Goal: Task Accomplishment & Management: Manage account settings

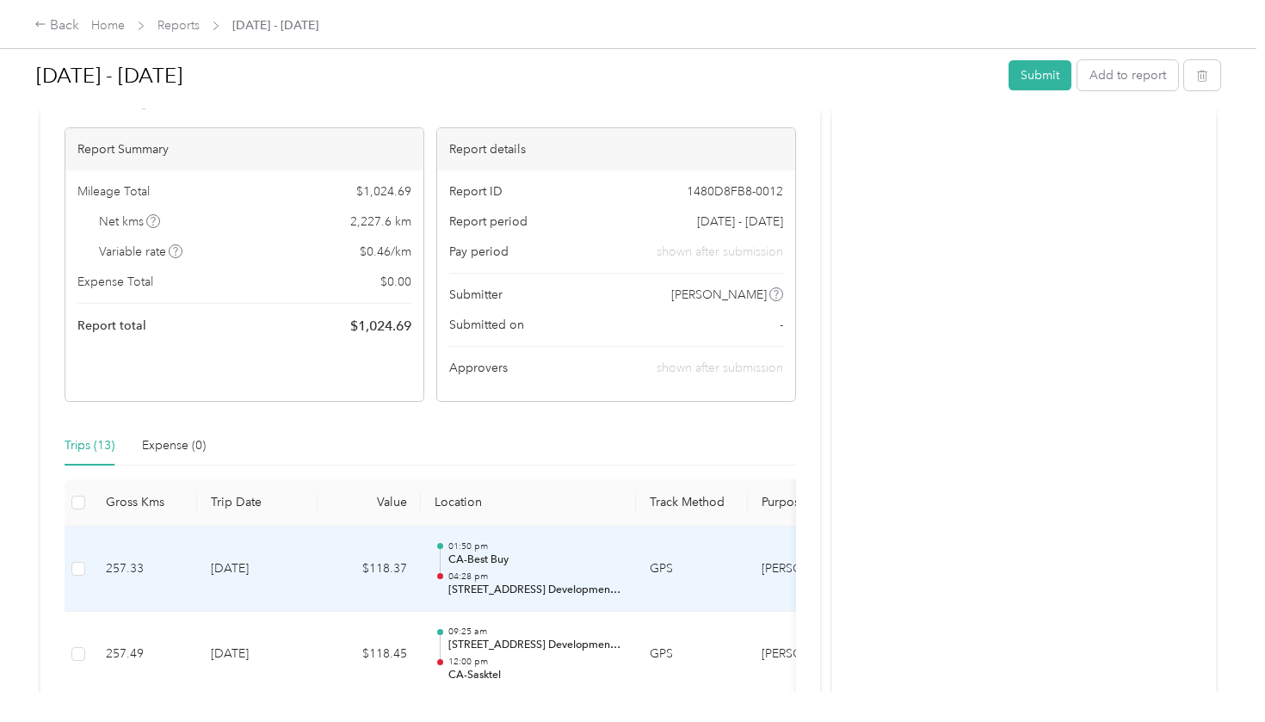
scroll to position [124, 0]
click at [697, 569] on td "GPS" at bounding box center [692, 572] width 112 height 86
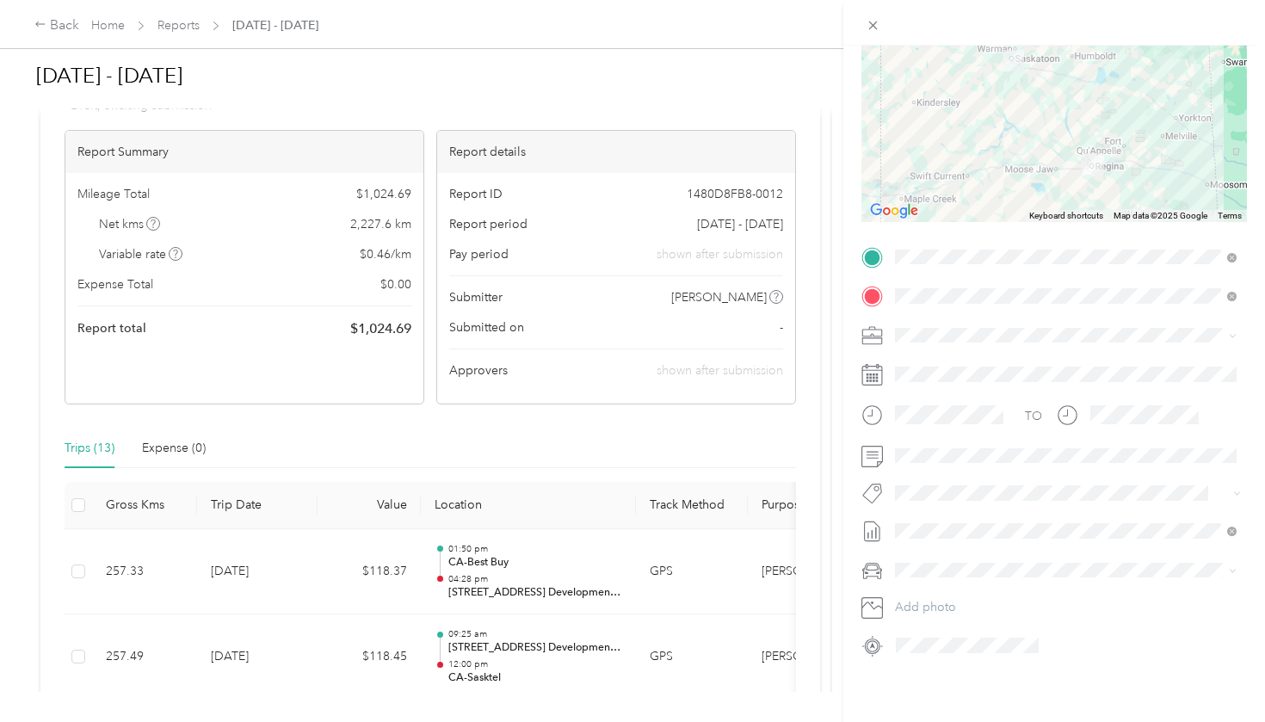
scroll to position [173, 0]
click at [126, 569] on div "Trip details Save This trip cannot be edited because it is either under review,…" at bounding box center [632, 361] width 1265 height 722
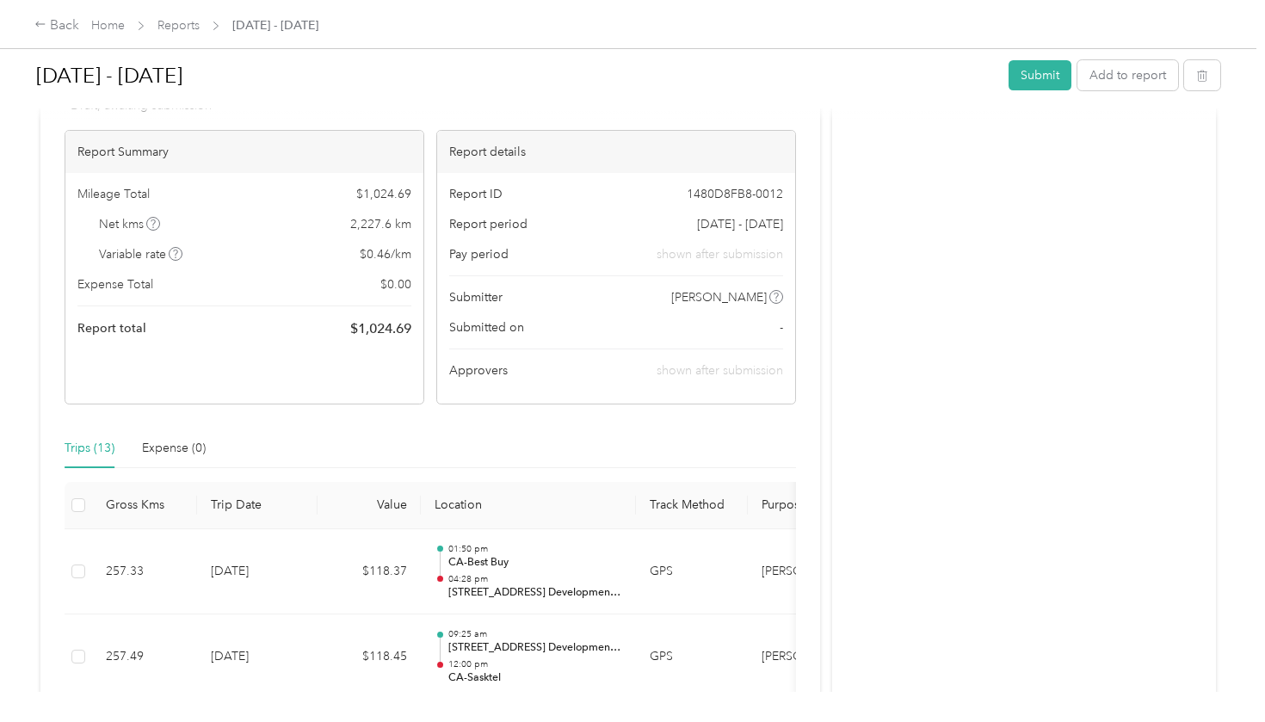
click at [126, 569] on div at bounding box center [632, 361] width 1265 height 722
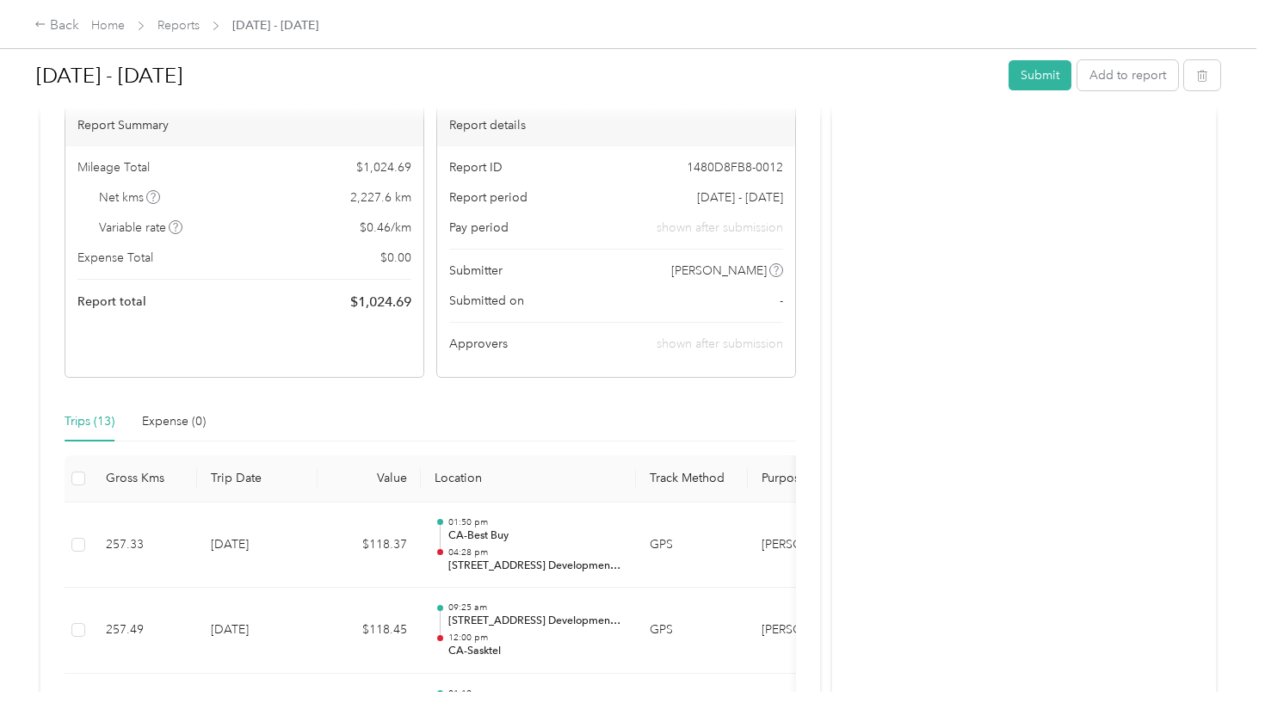
scroll to position [154, 0]
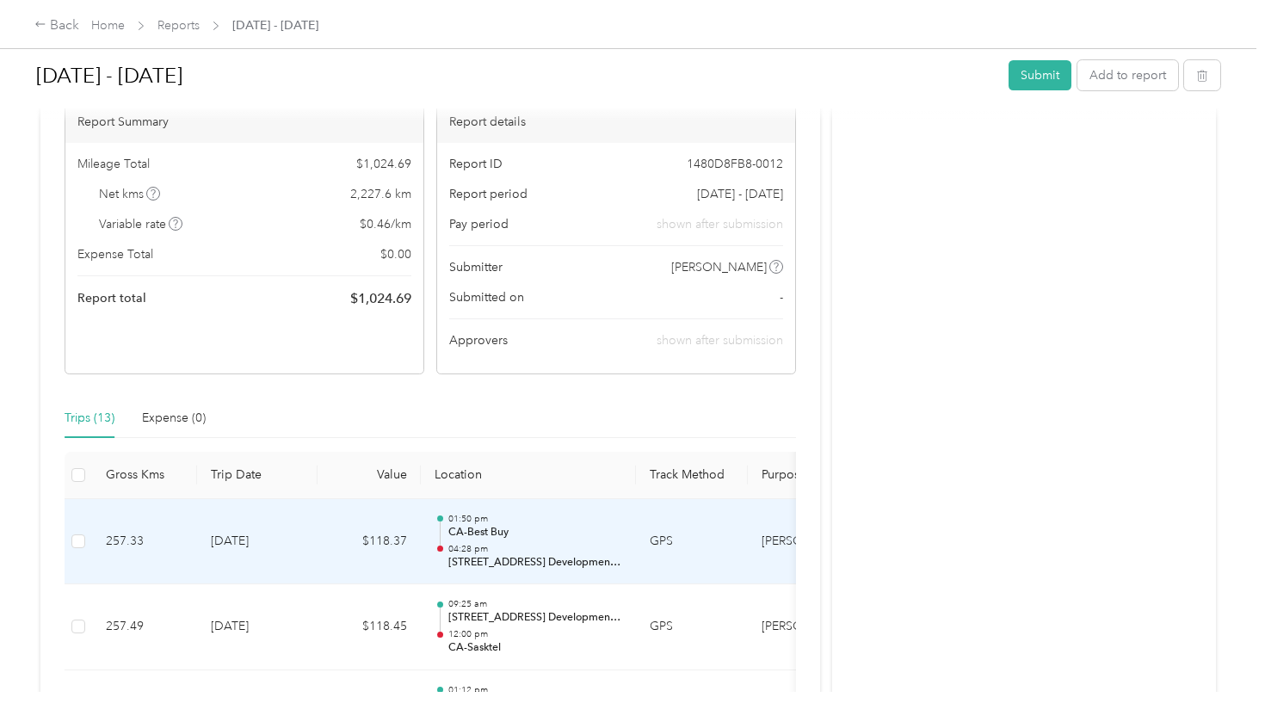
click at [349, 535] on td "$118.37" at bounding box center [369, 542] width 103 height 86
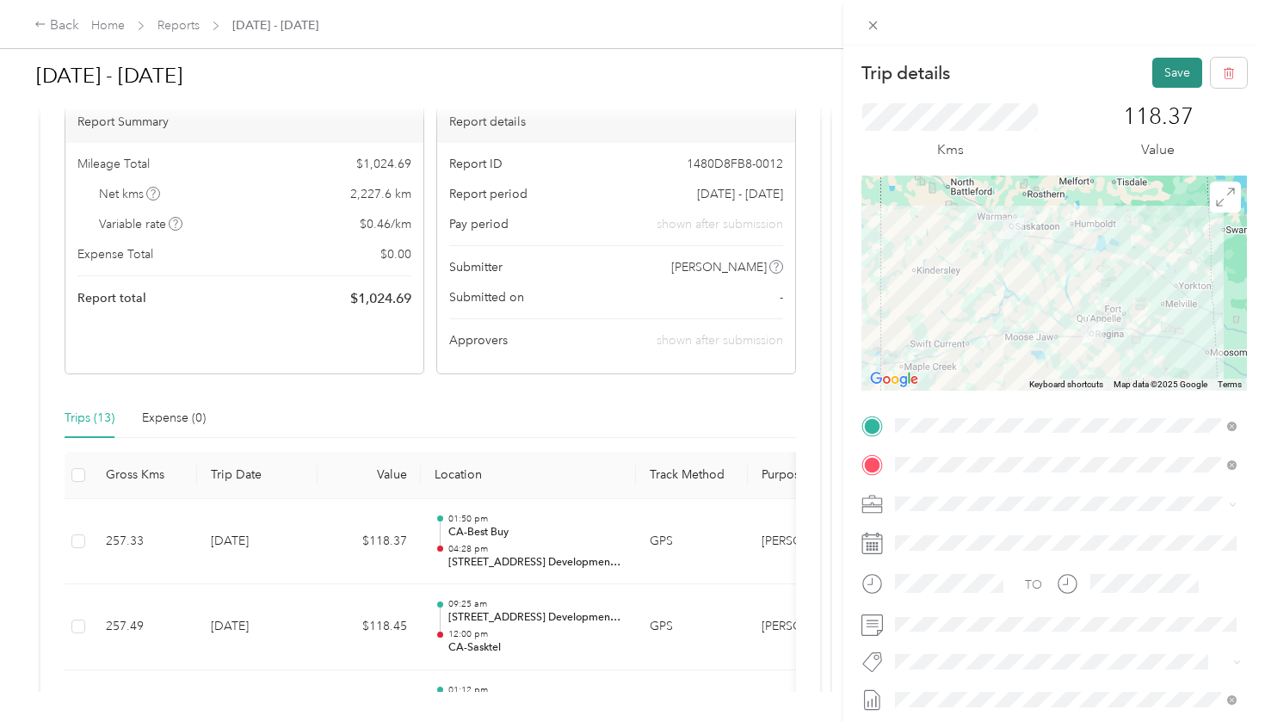
click at [1173, 63] on button "Save" at bounding box center [1177, 73] width 50 height 30
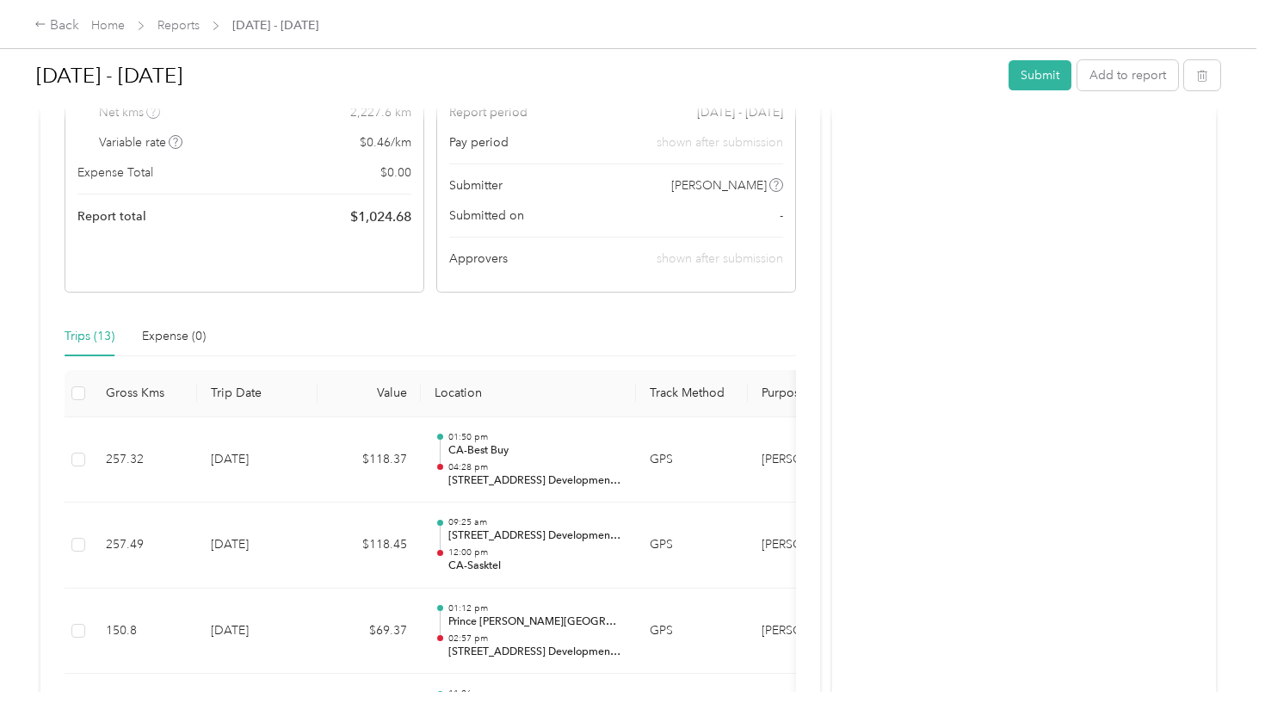
scroll to position [238, 0]
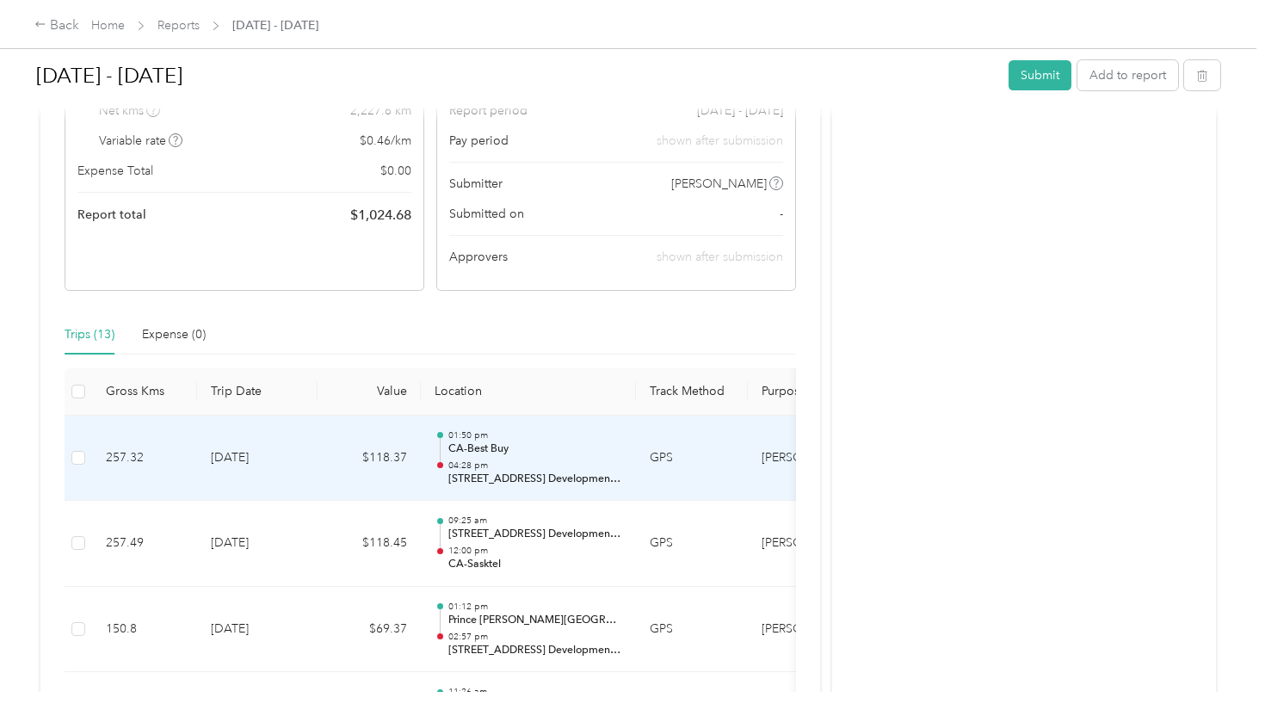
click at [281, 475] on td "[DATE]" at bounding box center [257, 459] width 120 height 86
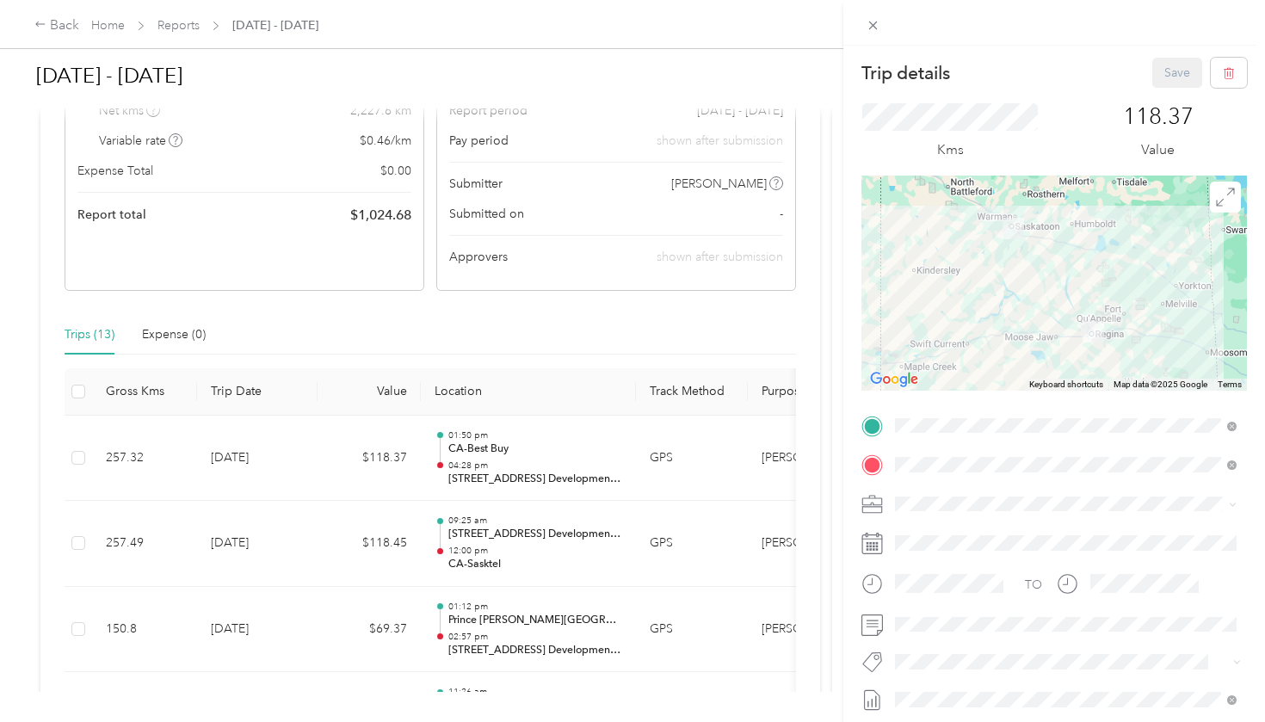
click at [275, 552] on div "Trip details Save This trip cannot be edited because it is either under review,…" at bounding box center [632, 361] width 1265 height 722
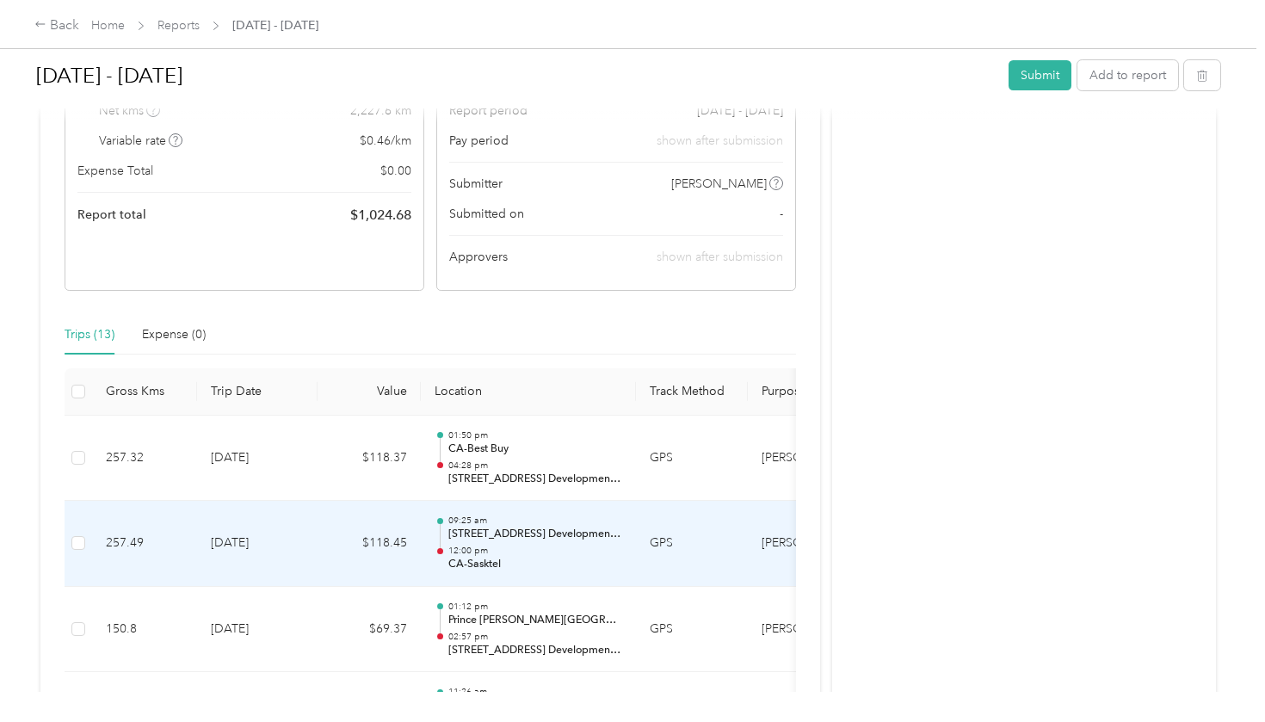
click at [330, 550] on td "$118.45" at bounding box center [369, 544] width 103 height 86
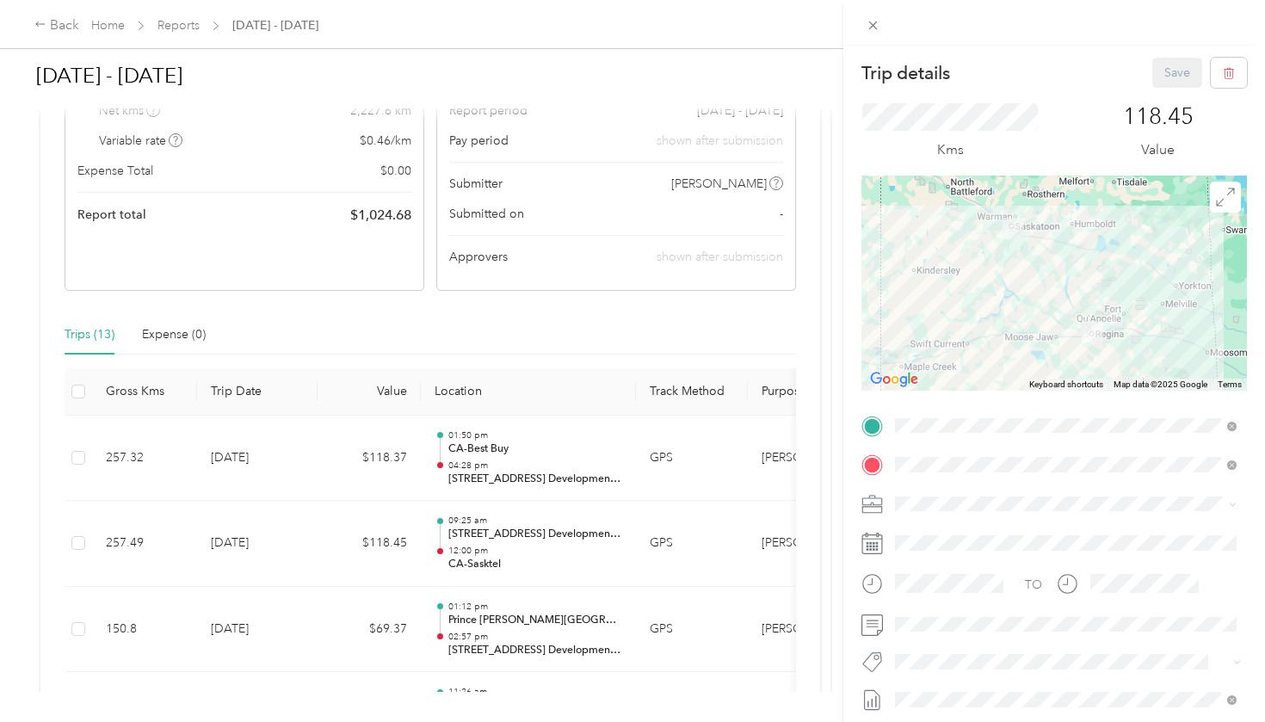
click at [323, 464] on div "Trip details Save This trip cannot be edited because it is either under review,…" at bounding box center [632, 361] width 1265 height 722
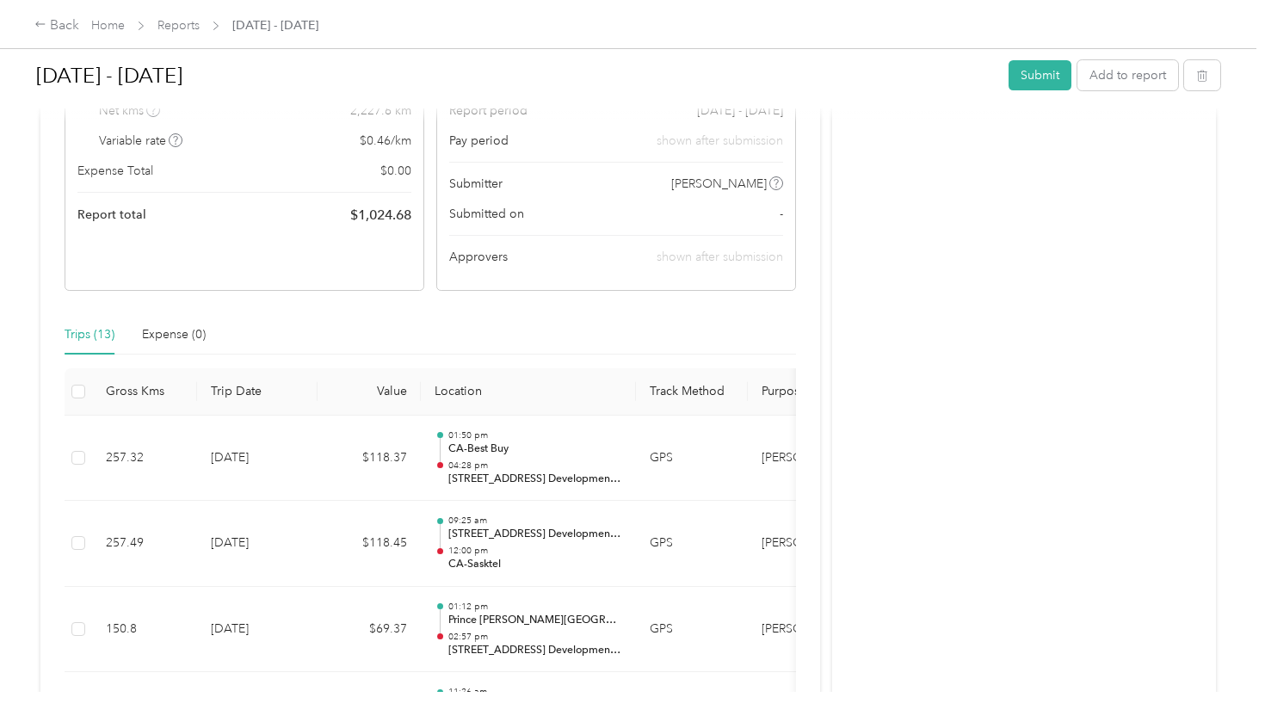
click at [323, 464] on td "$118.37" at bounding box center [369, 459] width 103 height 86
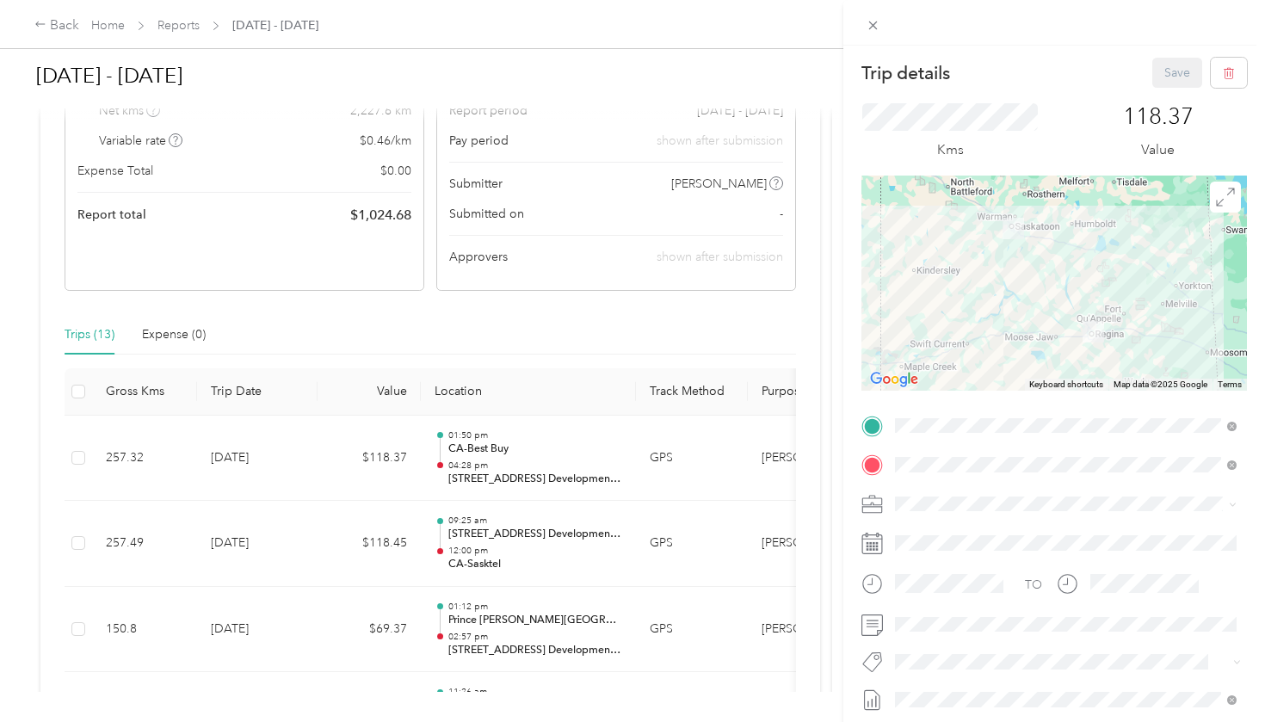
scroll to position [0, 0]
click at [311, 340] on div "Trip details Save This trip cannot be edited because it is either under review,…" at bounding box center [632, 361] width 1265 height 722
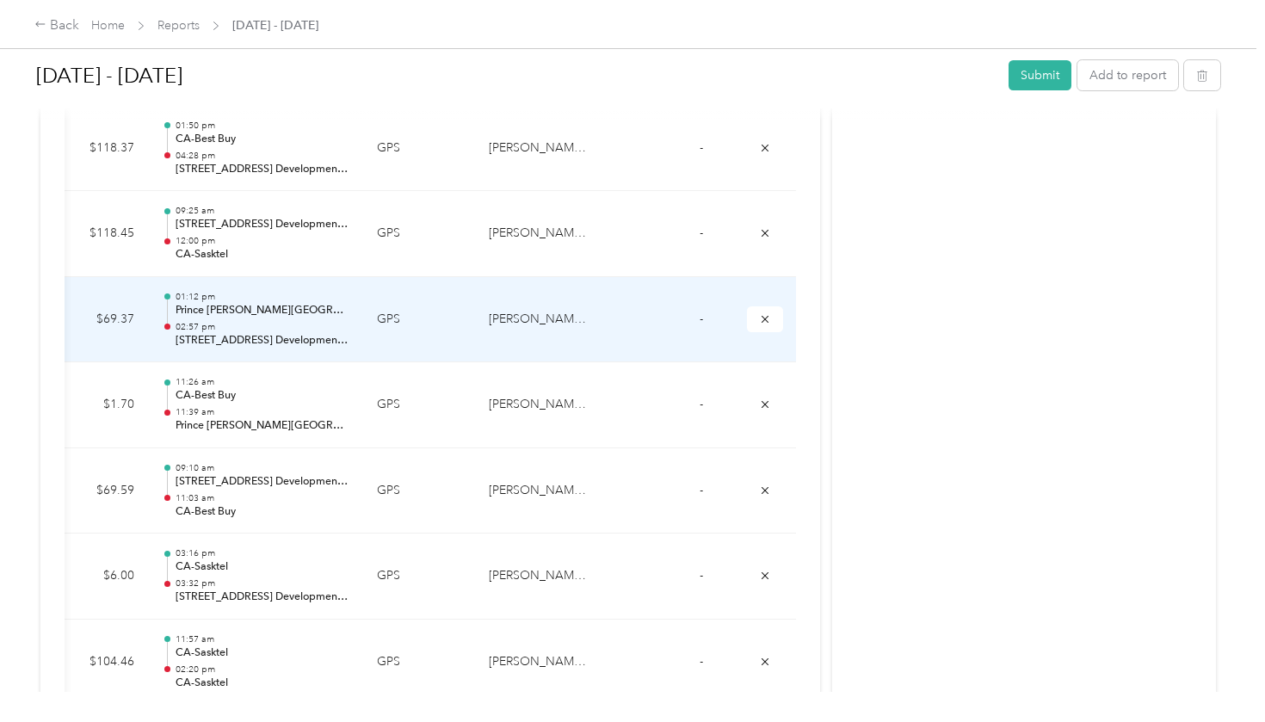
scroll to position [0, 272]
click at [766, 313] on icon "submit" at bounding box center [766, 319] width 12 height 12
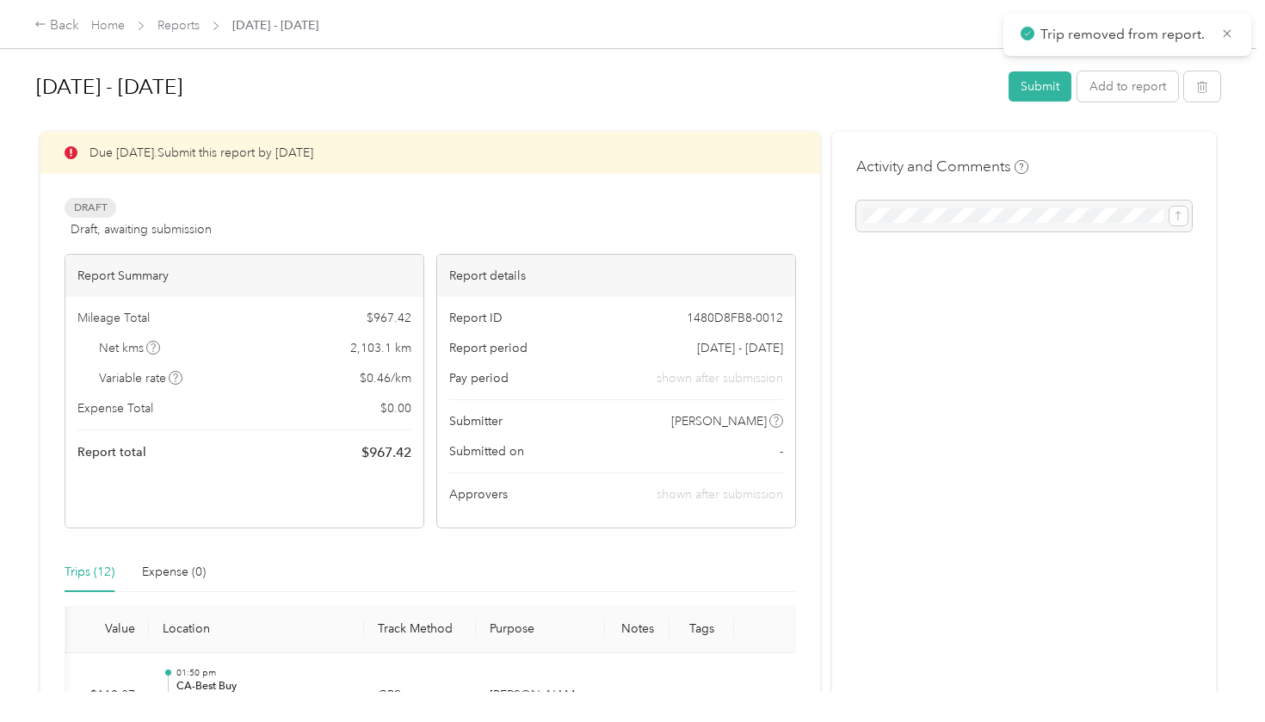
scroll to position [0, 0]
